Goal: Navigation & Orientation: Find specific page/section

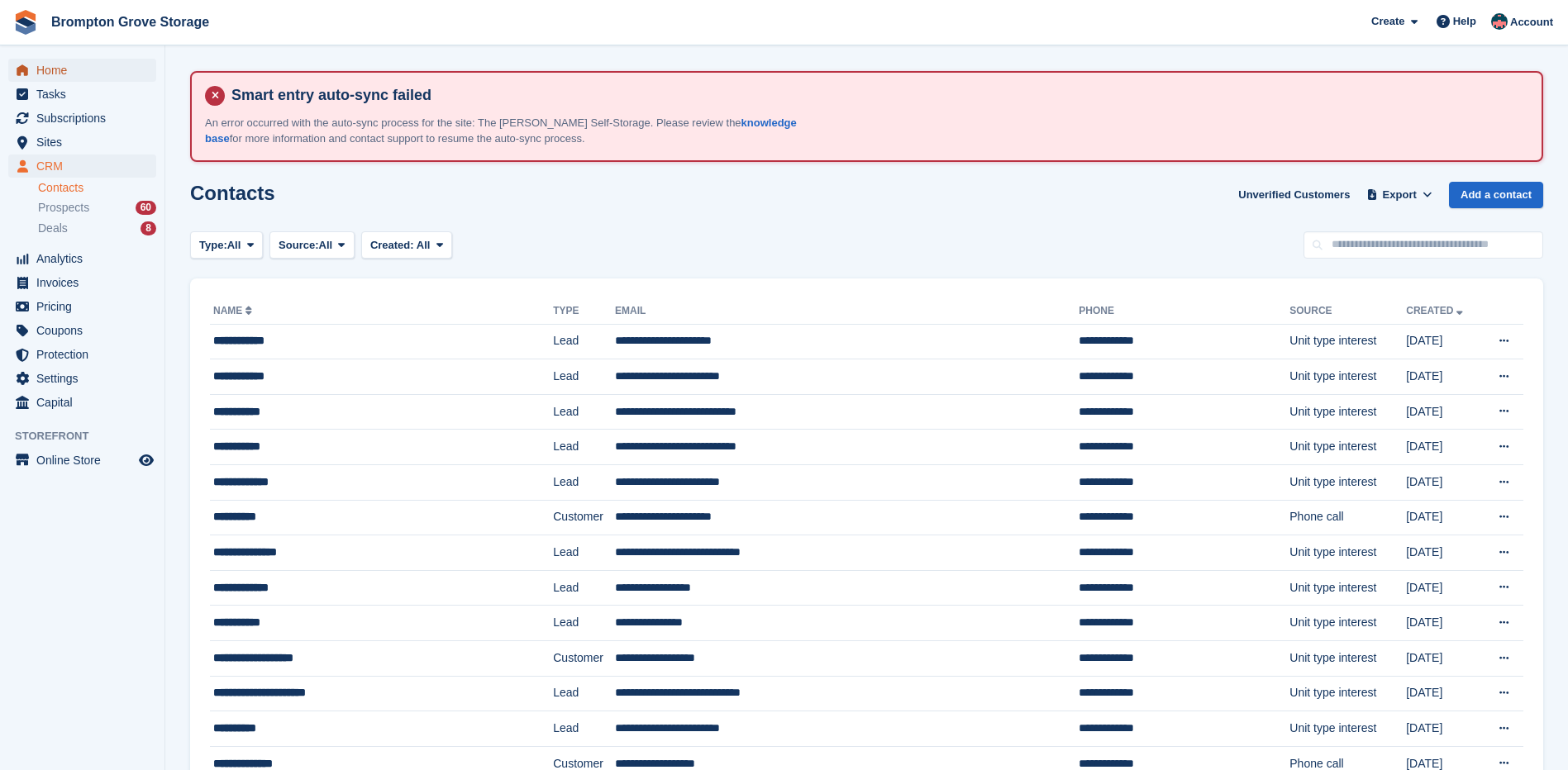
click at [64, 73] on span "Home" at bounding box center [85, 71] width 99 height 24
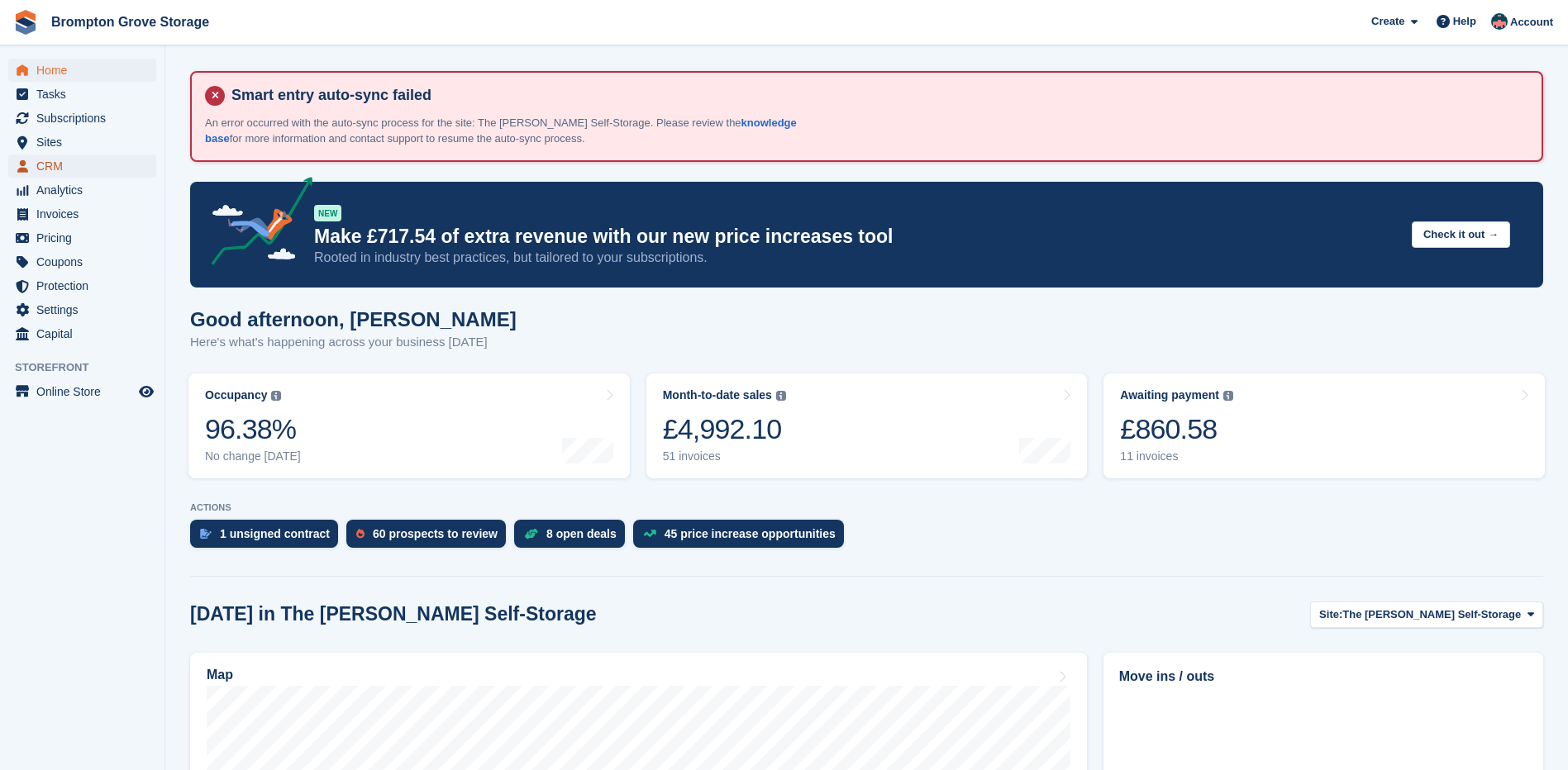
click at [66, 171] on span "CRM" at bounding box center [85, 167] width 99 height 24
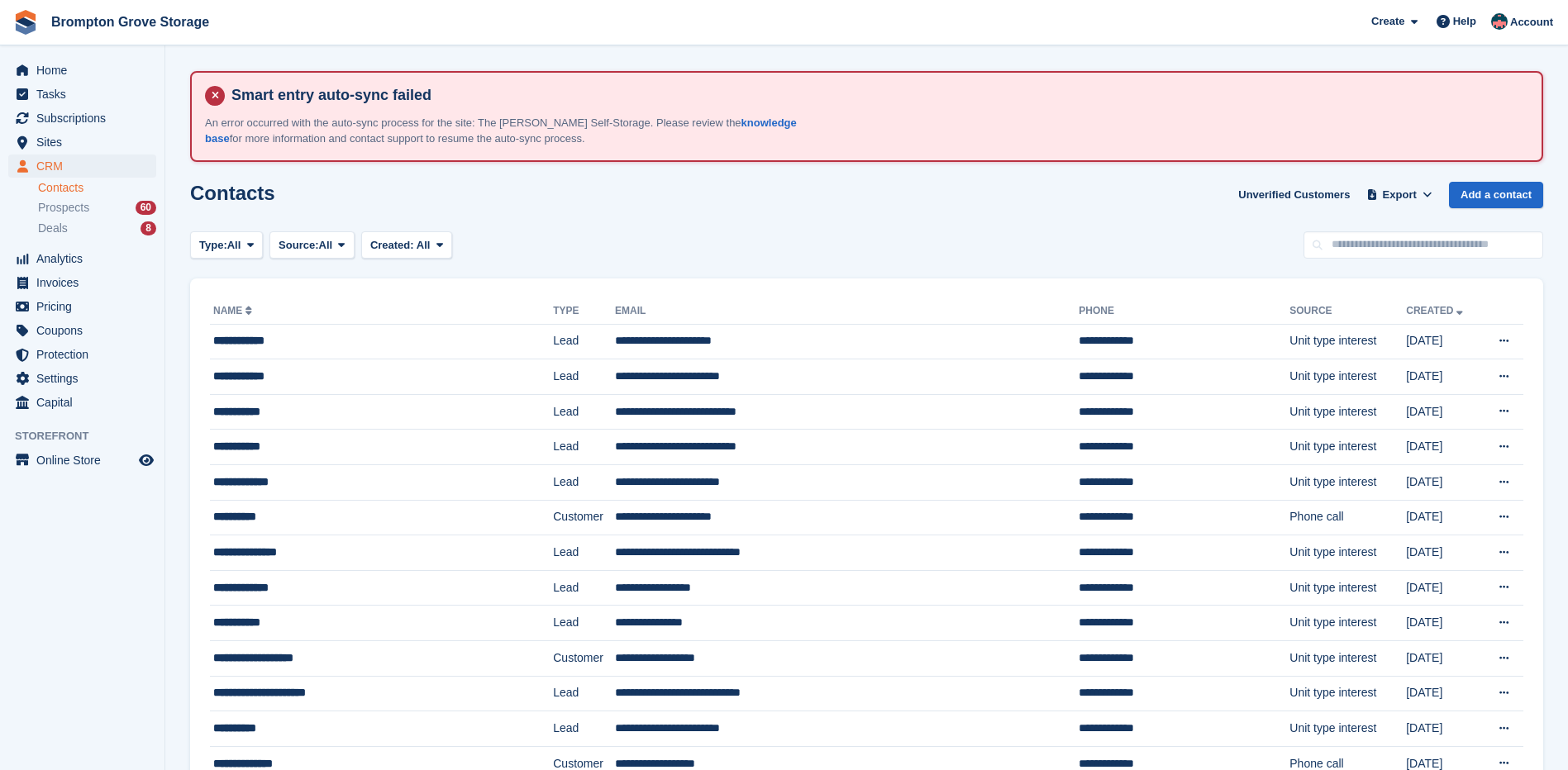
click at [61, 186] on link "Contacts" at bounding box center [97, 188] width 119 height 16
click at [71, 212] on span "Prospects" at bounding box center [64, 208] width 51 height 16
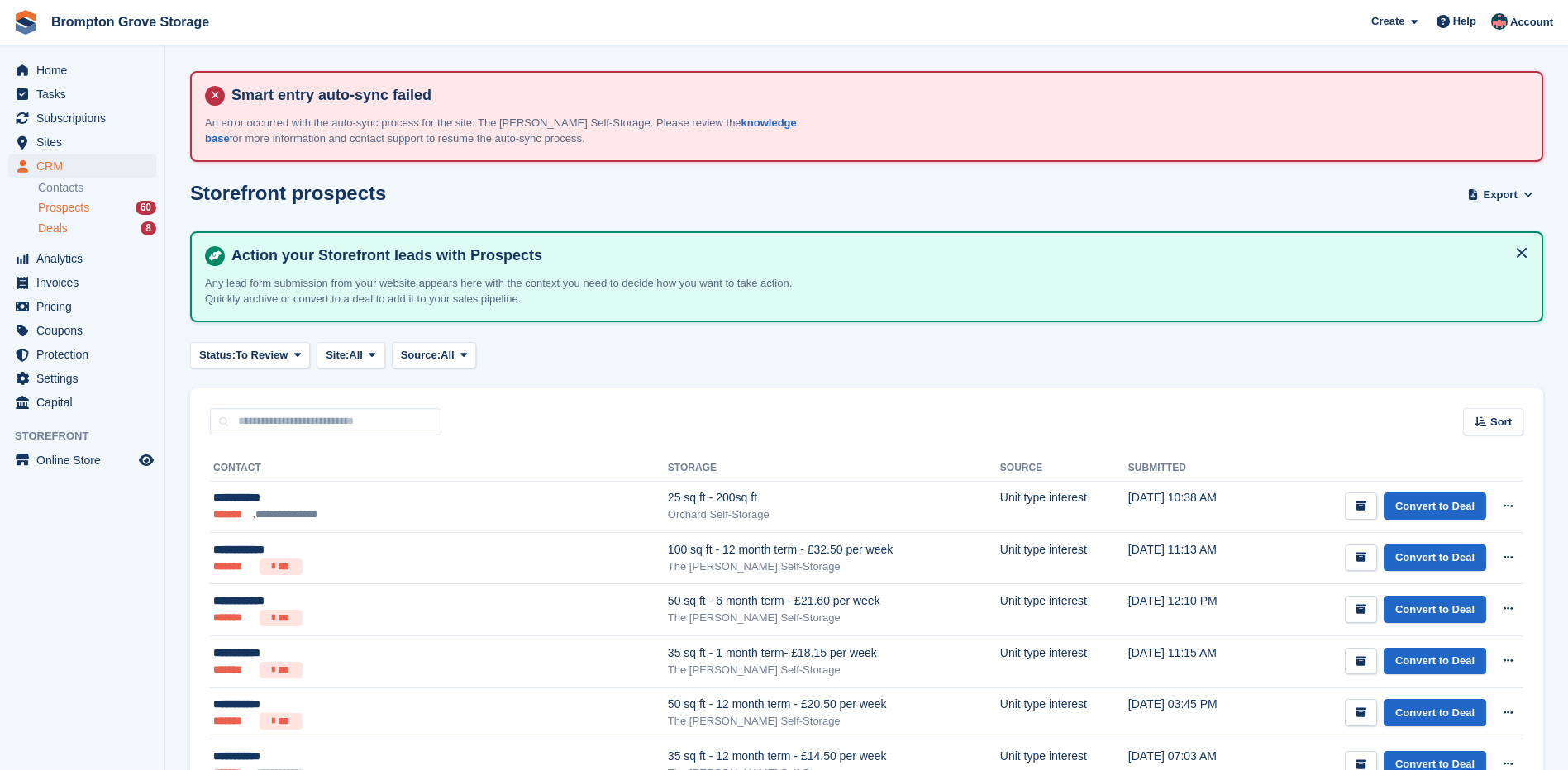
click at [73, 232] on div "Deals 8" at bounding box center [97, 229] width 119 height 16
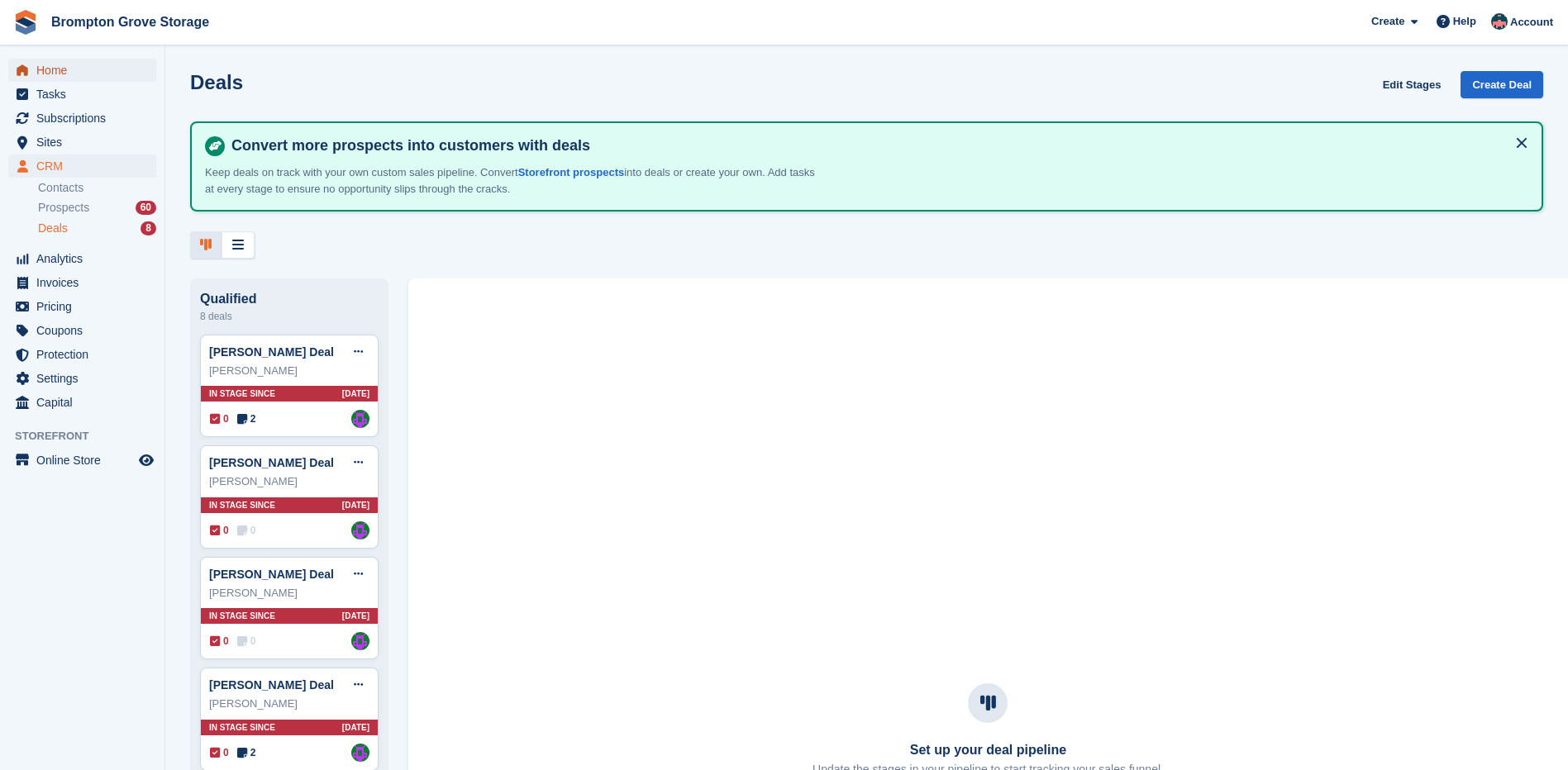
click at [86, 76] on span "Home" at bounding box center [85, 71] width 99 height 24
